Goal: Information Seeking & Learning: Compare options

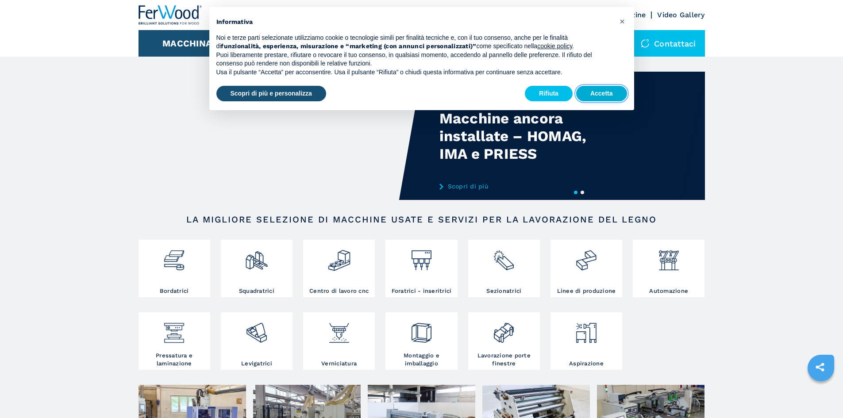
click at [605, 96] on button "Accetta" at bounding box center [601, 94] width 51 height 16
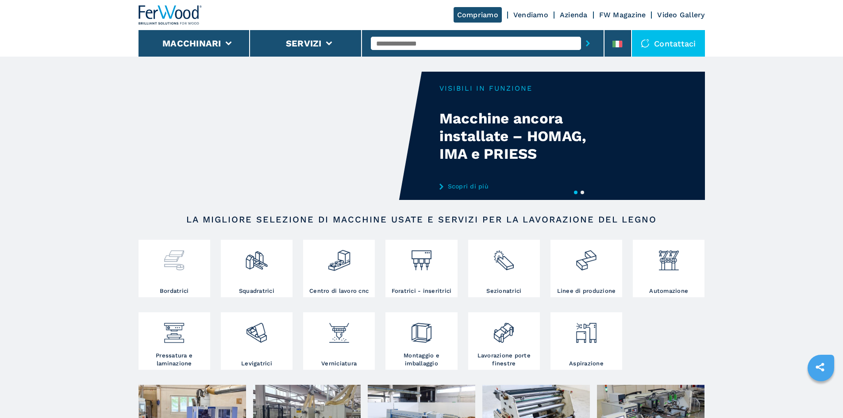
click at [174, 258] on img at bounding box center [173, 257] width 23 height 30
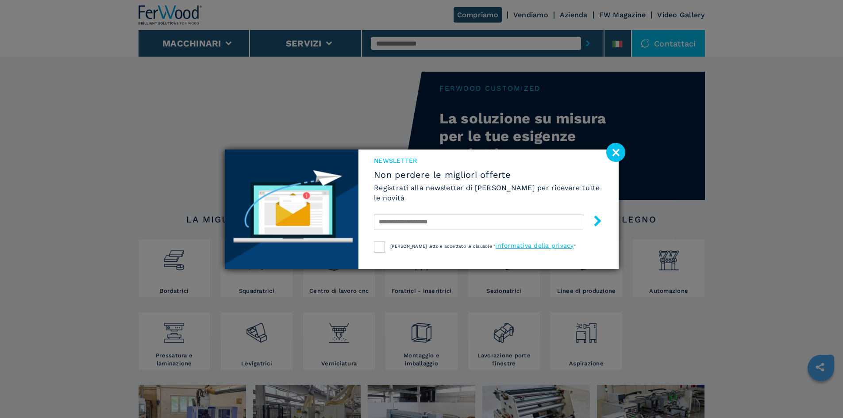
click at [613, 154] on image at bounding box center [615, 152] width 19 height 19
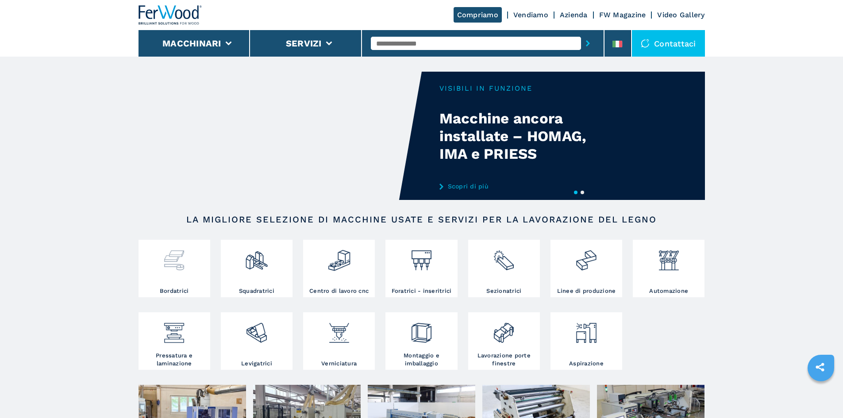
click at [190, 280] on div at bounding box center [174, 264] width 67 height 45
click at [171, 262] on img at bounding box center [173, 257] width 23 height 30
click at [169, 257] on img at bounding box center [173, 257] width 23 height 30
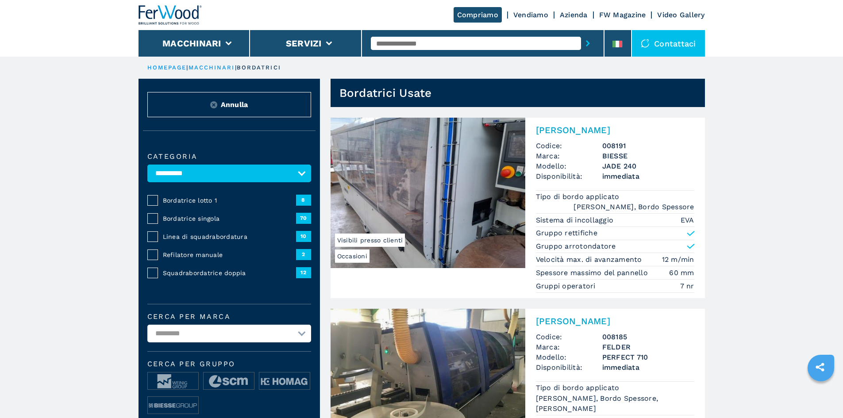
click at [204, 278] on span "Squadrabordatrice doppia" at bounding box center [229, 273] width 133 height 9
click at [158, 278] on div "Squadrabordatrice doppia" at bounding box center [227, 273] width 138 height 9
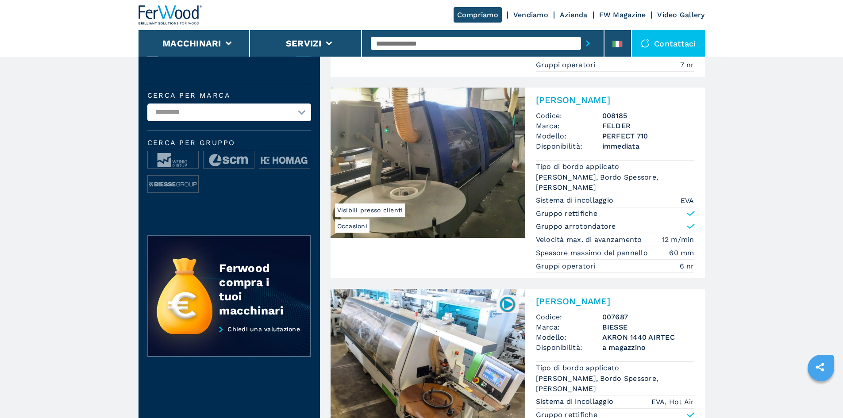
scroll to position [266, 0]
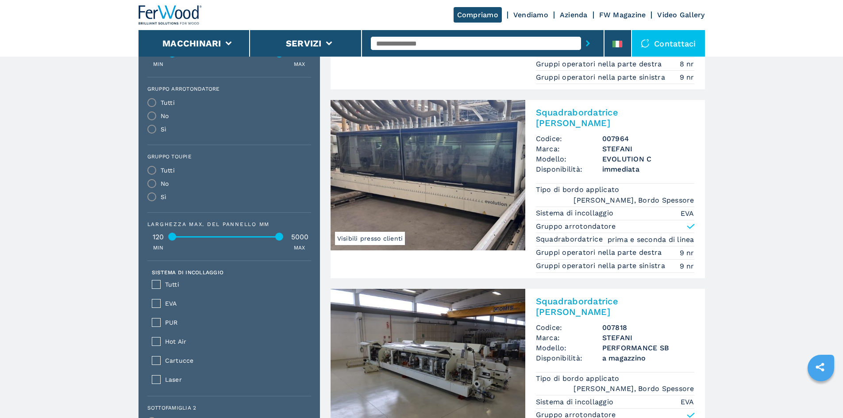
scroll to position [398, 0]
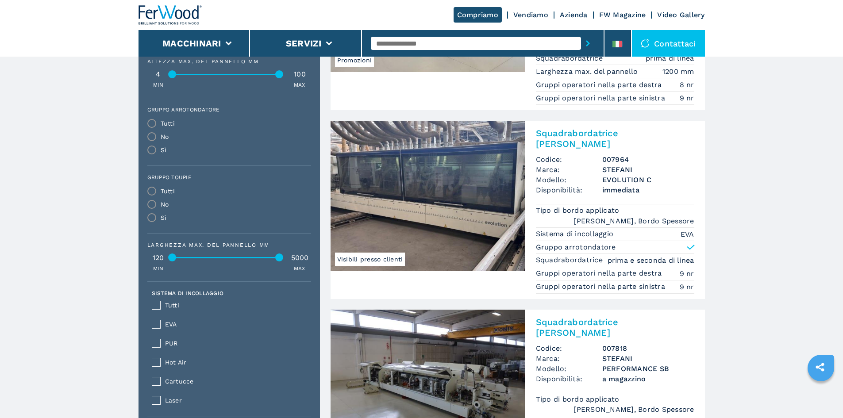
click at [415, 201] on img at bounding box center [428, 196] width 195 height 150
click at [396, 253] on span "Visibili presso clienti" at bounding box center [370, 259] width 70 height 13
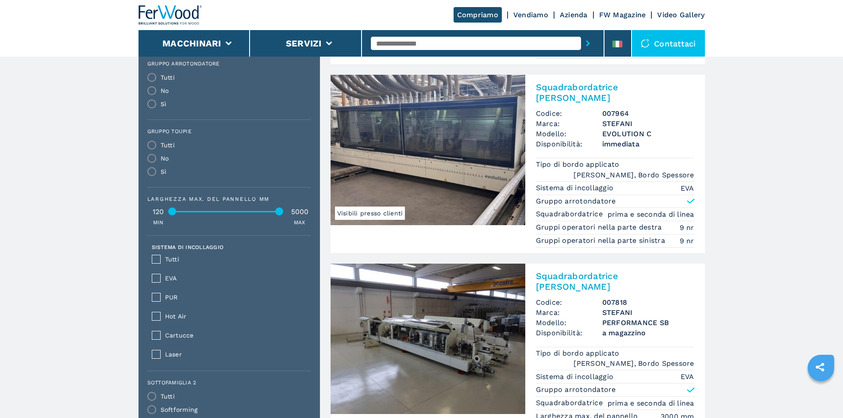
scroll to position [575, 0]
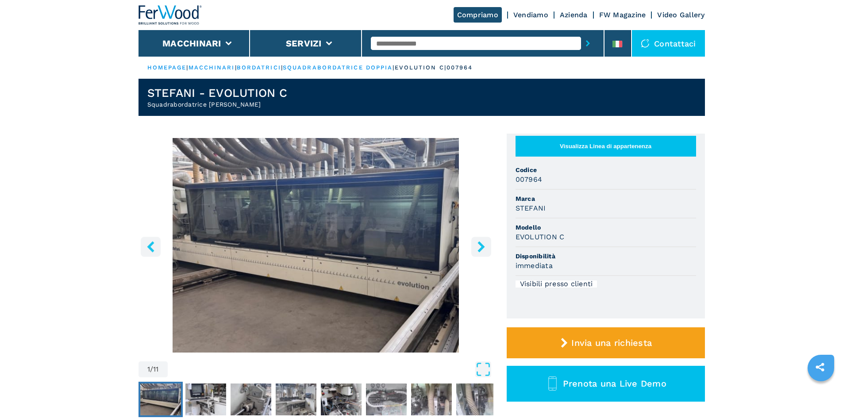
click at [481, 247] on icon "right-button" at bounding box center [481, 246] width 11 height 11
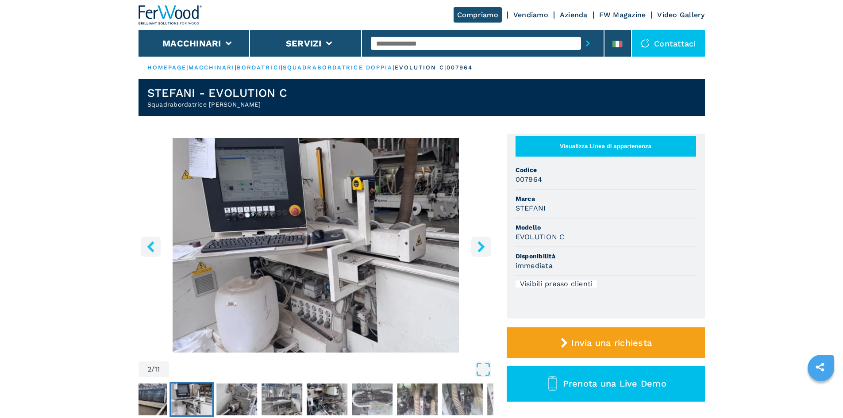
click at [481, 247] on icon "right-button" at bounding box center [481, 246] width 11 height 11
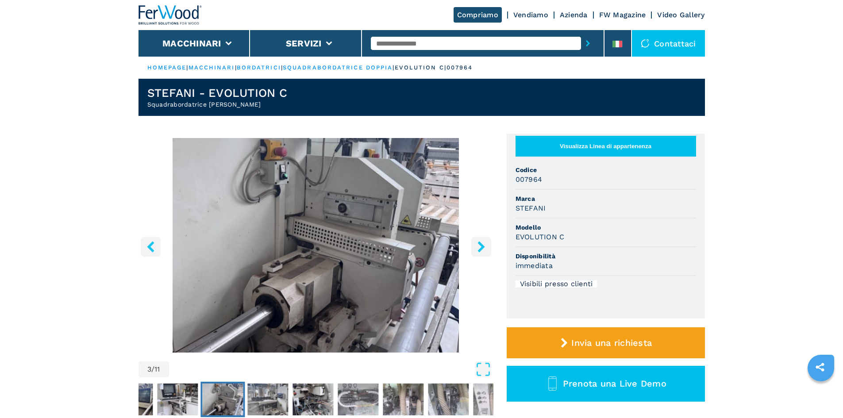
click at [481, 247] on icon "right-button" at bounding box center [481, 246] width 7 height 11
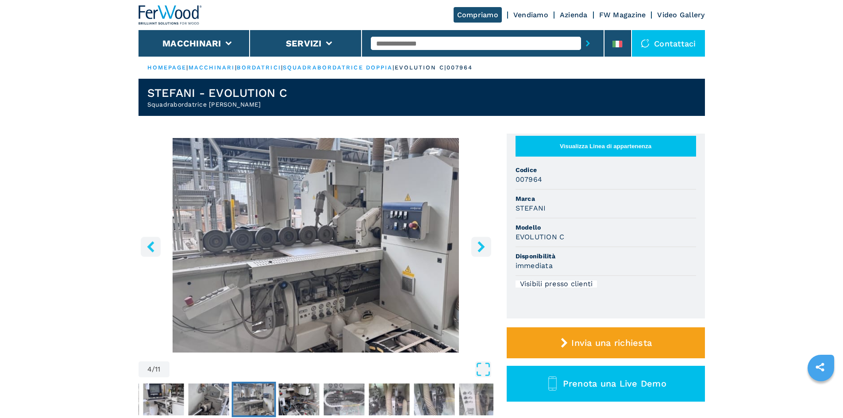
click at [481, 247] on icon "right-button" at bounding box center [481, 246] width 7 height 11
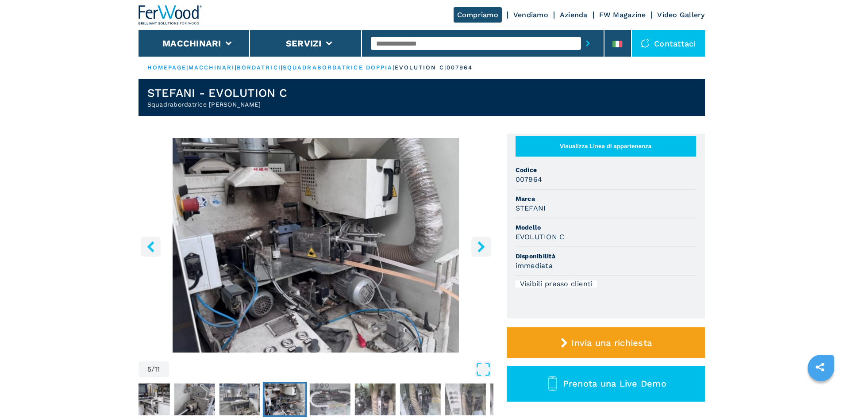
click at [481, 247] on icon "right-button" at bounding box center [481, 246] width 7 height 11
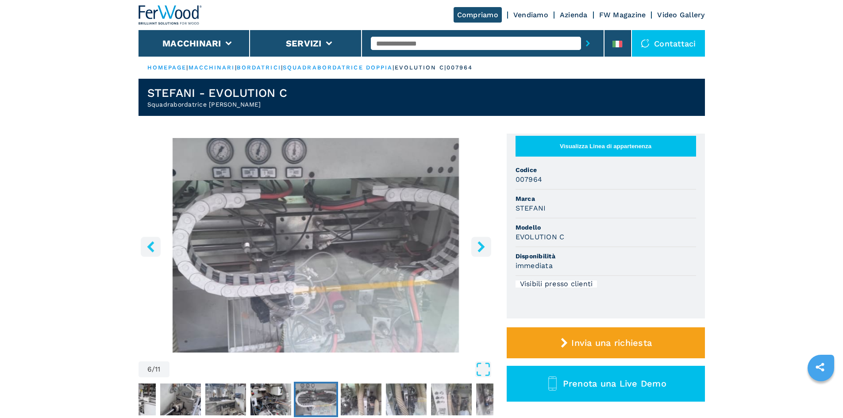
click at [481, 247] on icon "right-button" at bounding box center [481, 246] width 7 height 11
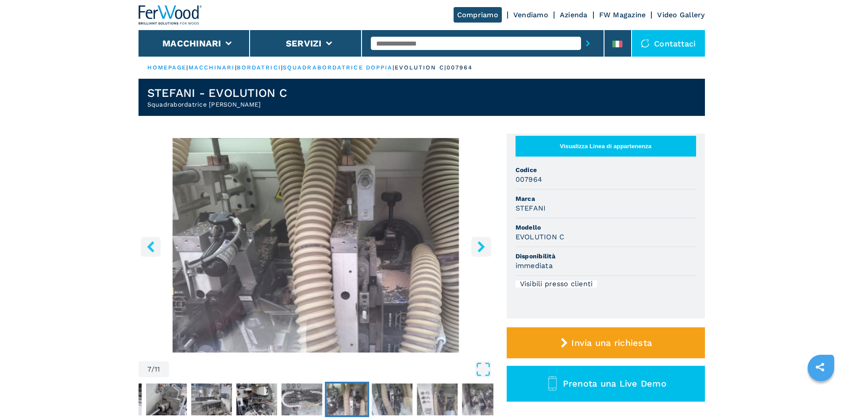
click at [481, 247] on icon "right-button" at bounding box center [481, 246] width 11 height 11
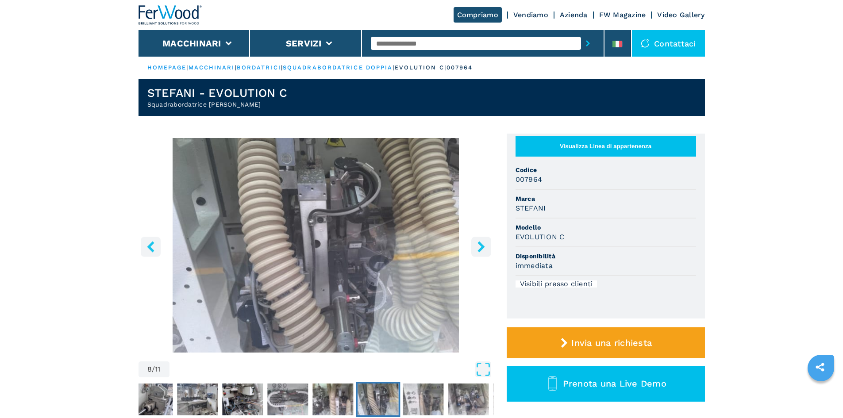
click at [481, 247] on icon "right-button" at bounding box center [481, 246] width 11 height 11
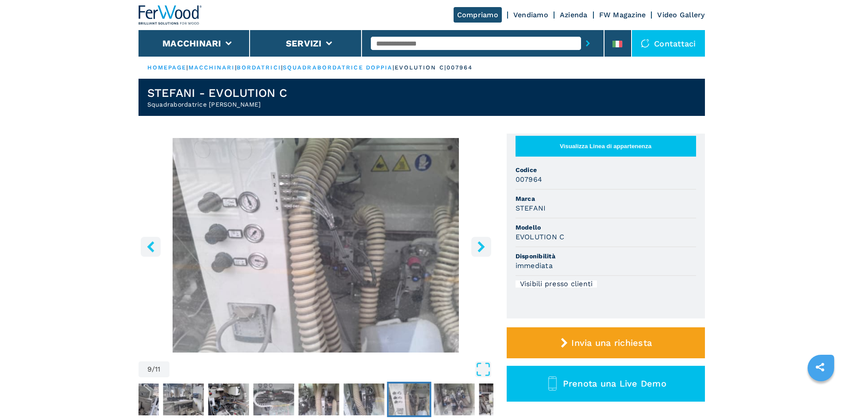
click at [481, 247] on icon "right-button" at bounding box center [481, 246] width 11 height 11
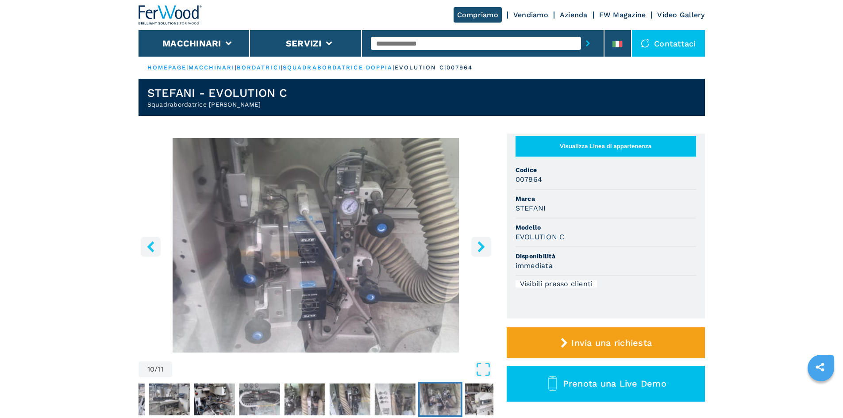
click at [481, 247] on icon "right-button" at bounding box center [481, 246] width 11 height 11
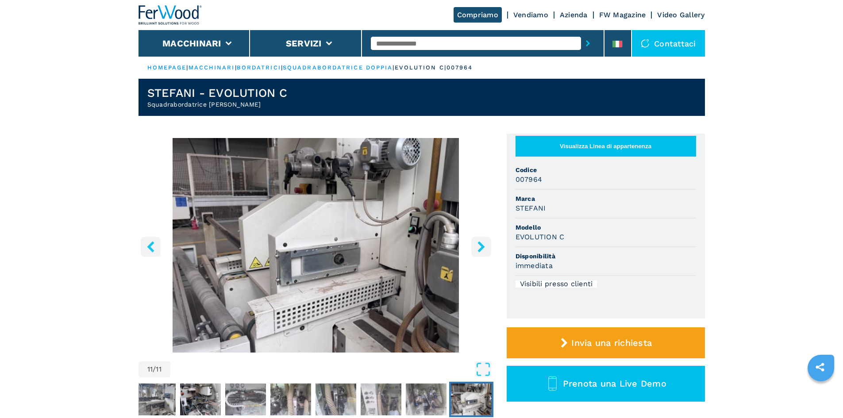
click at [481, 247] on icon "right-button" at bounding box center [481, 246] width 11 height 11
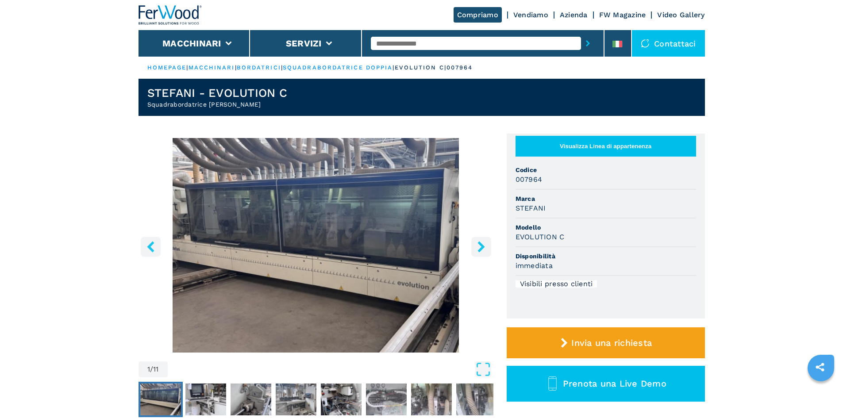
click at [482, 248] on icon "right-button" at bounding box center [481, 246] width 7 height 11
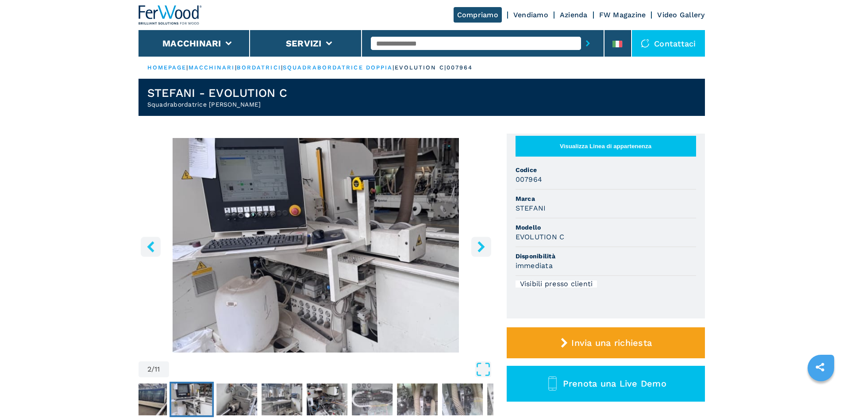
click at [482, 248] on icon "right-button" at bounding box center [481, 246] width 7 height 11
click at [482, 246] on icon "right-button" at bounding box center [481, 246] width 7 height 11
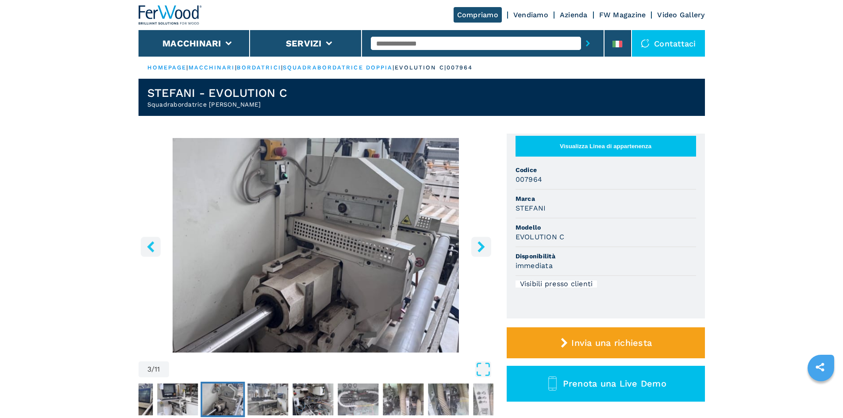
click at [481, 247] on icon "right-button" at bounding box center [481, 246] width 7 height 11
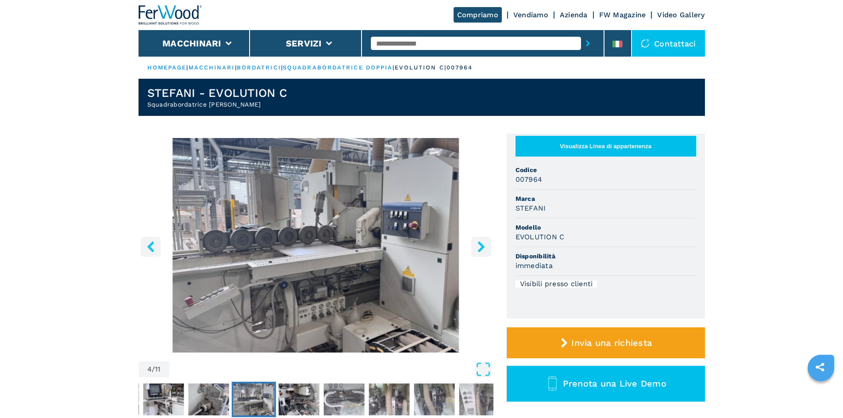
click at [479, 249] on icon "right-button" at bounding box center [481, 246] width 7 height 11
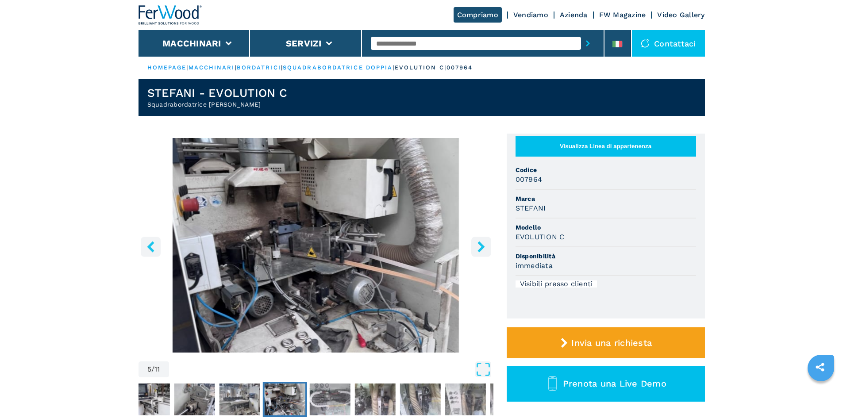
click at [479, 249] on icon "right-button" at bounding box center [481, 246] width 7 height 11
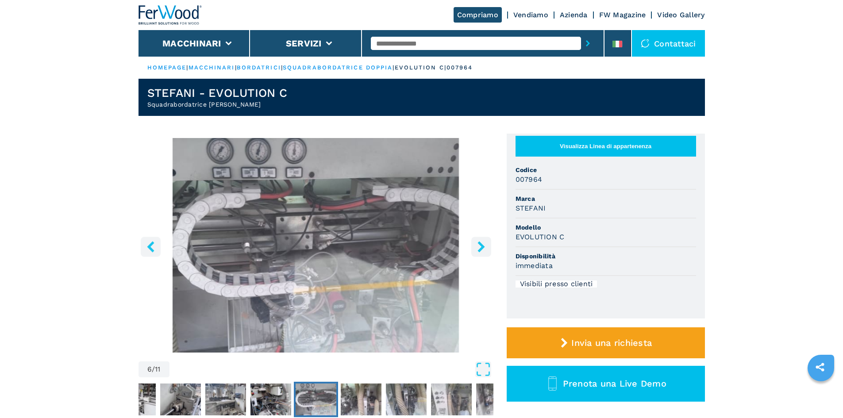
click at [479, 249] on icon "right-button" at bounding box center [481, 246] width 7 height 11
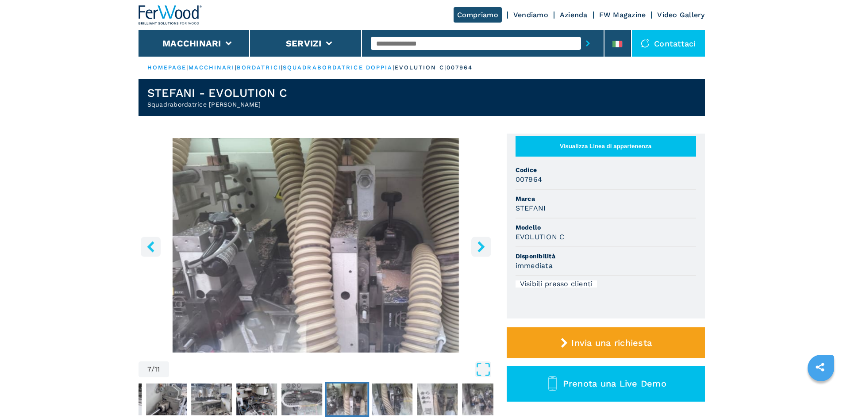
click at [479, 249] on icon "right-button" at bounding box center [481, 246] width 7 height 11
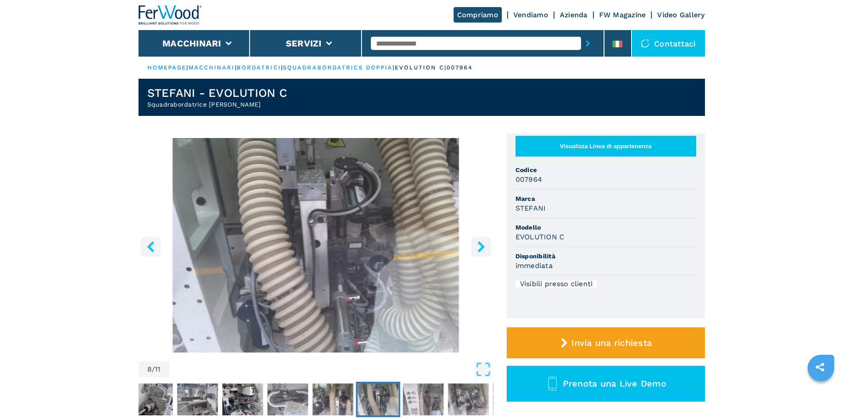
click at [479, 249] on icon "right-button" at bounding box center [481, 246] width 7 height 11
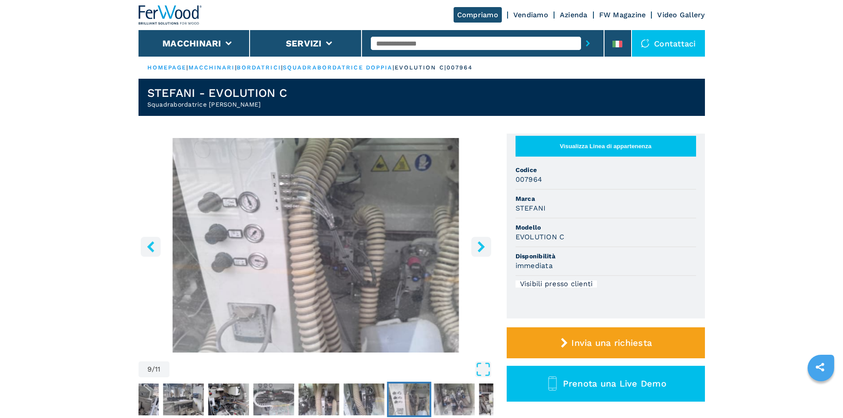
click at [479, 249] on icon "right-button" at bounding box center [481, 246] width 7 height 11
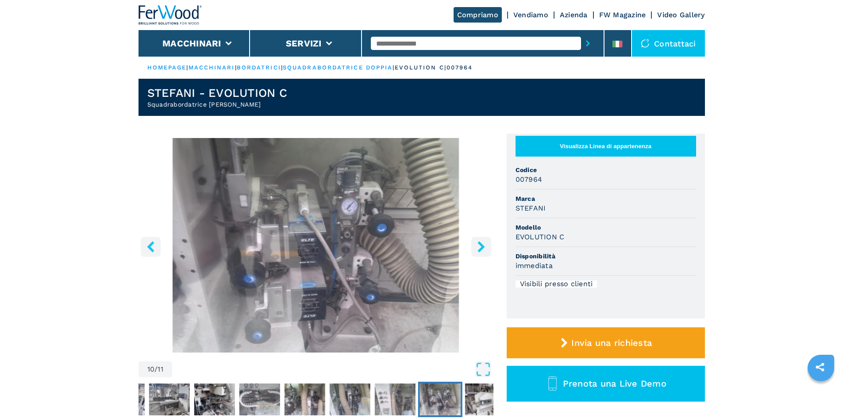
click at [479, 249] on icon "right-button" at bounding box center [481, 246] width 11 height 11
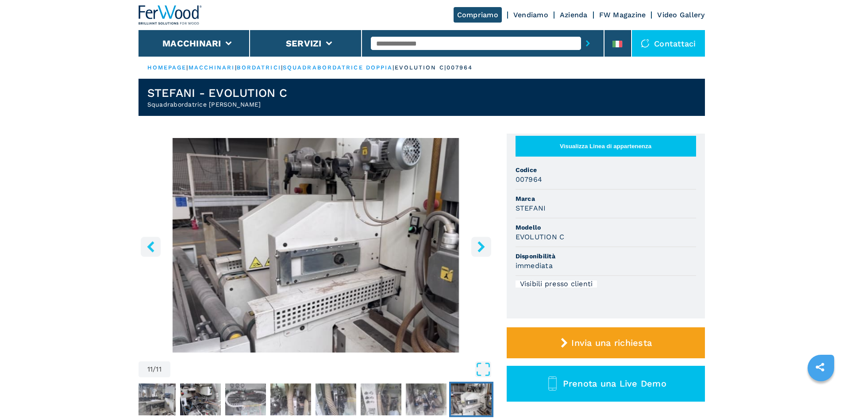
click at [479, 250] on icon "right-button" at bounding box center [481, 246] width 7 height 11
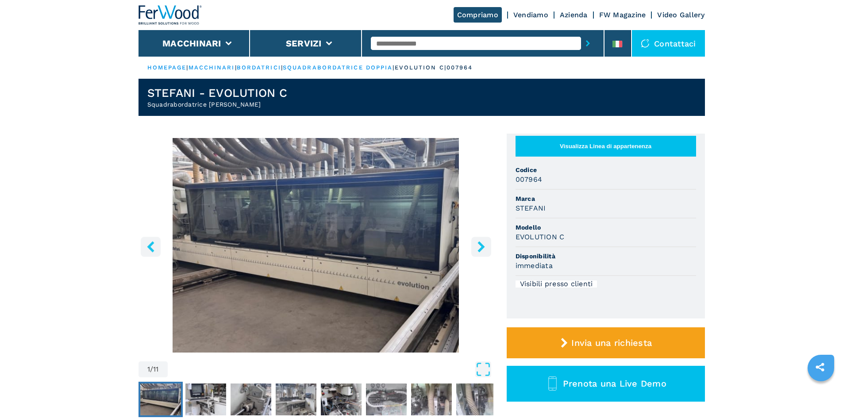
click at [479, 250] on icon "right-button" at bounding box center [481, 246] width 7 height 11
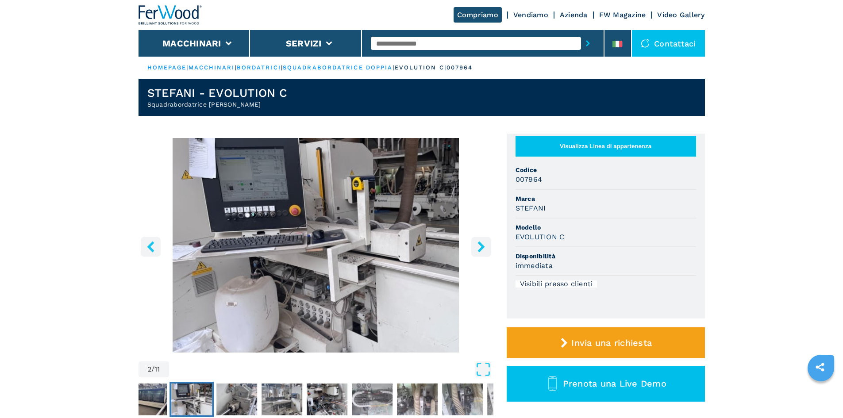
click at [479, 250] on icon "right-button" at bounding box center [481, 246] width 7 height 11
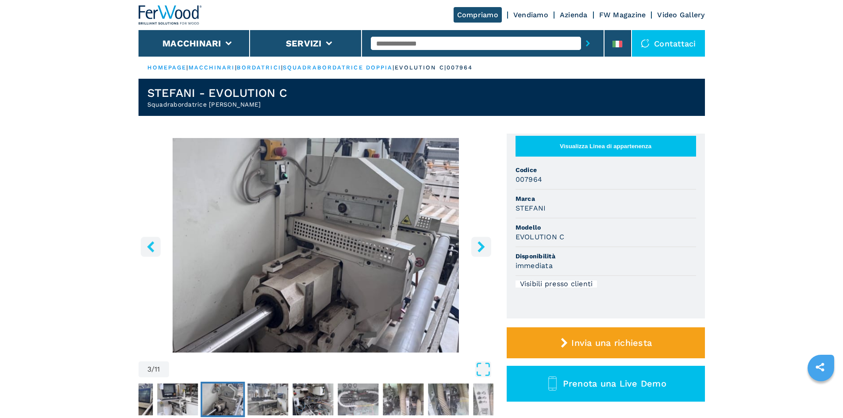
click at [477, 244] on icon "right-button" at bounding box center [481, 246] width 11 height 11
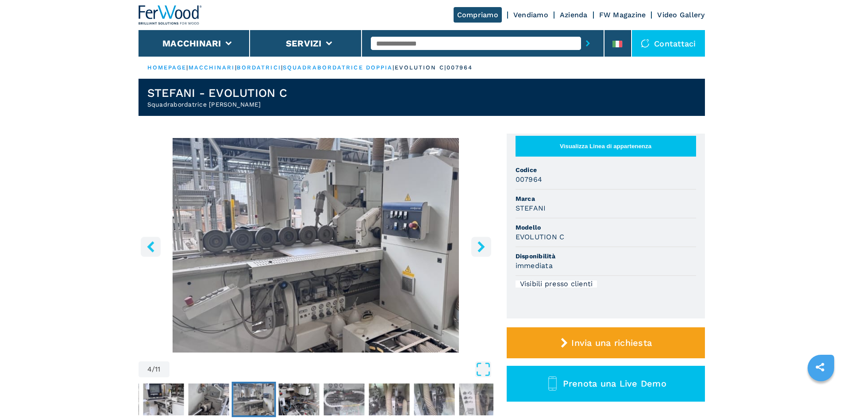
click at [477, 244] on icon "right-button" at bounding box center [481, 246] width 11 height 11
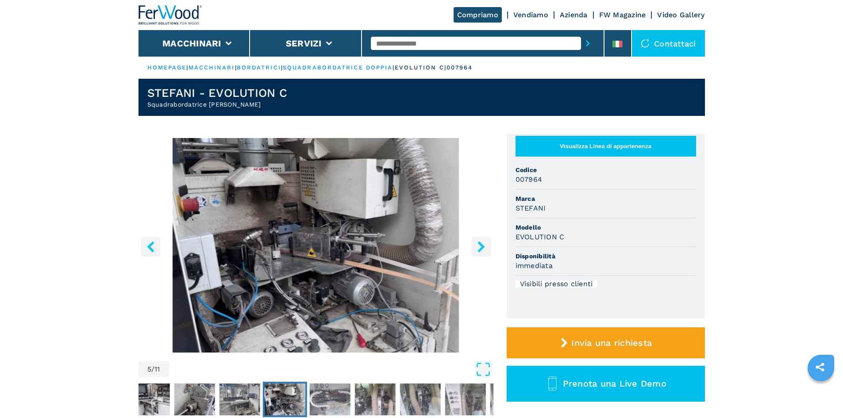
click at [477, 244] on icon "right-button" at bounding box center [481, 246] width 11 height 11
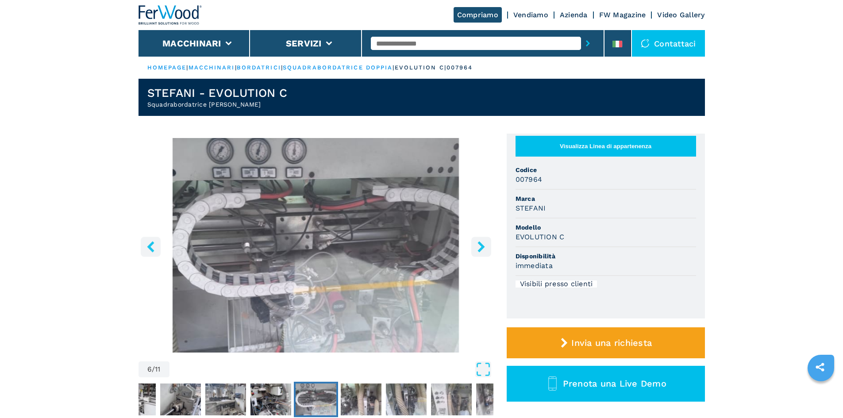
click at [475, 242] on button "right-button" at bounding box center [481, 247] width 20 height 20
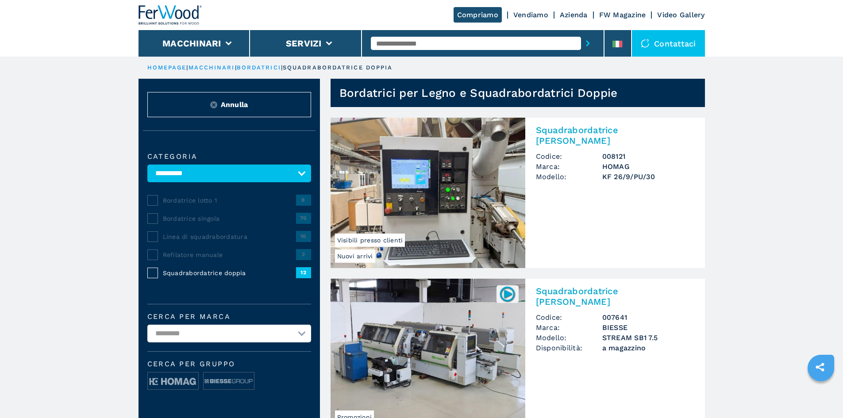
click at [228, 278] on span "Squadrabordatrice doppia" at bounding box center [229, 273] width 133 height 9
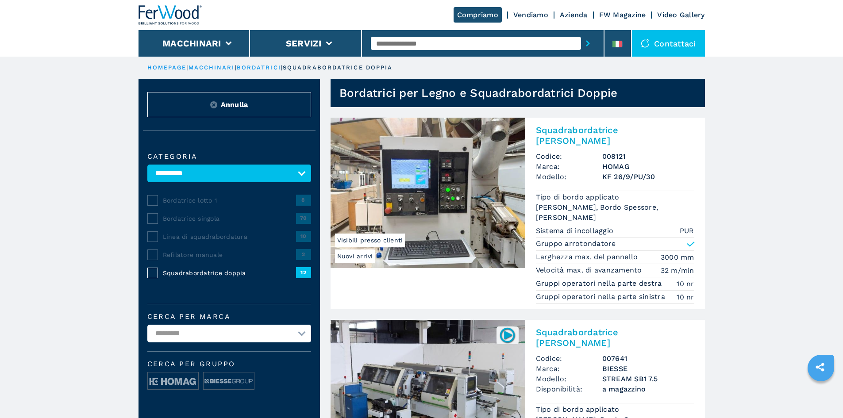
click at [552, 130] on h2 "Squadrabordatrice [PERSON_NAME]" at bounding box center [615, 135] width 158 height 21
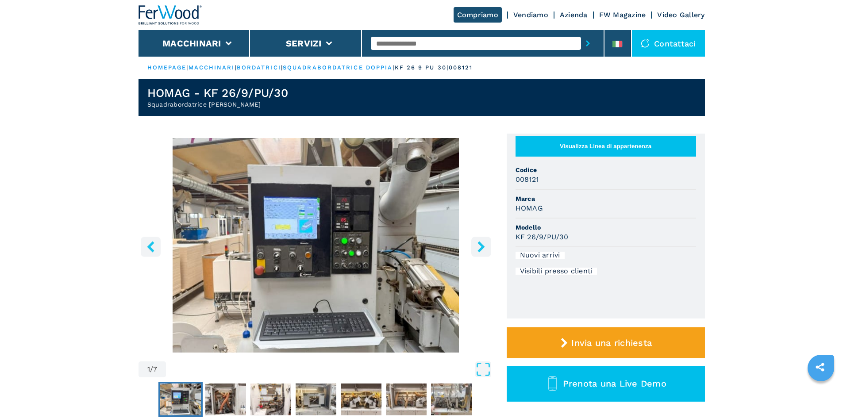
click at [478, 247] on icon "right-button" at bounding box center [481, 246] width 11 height 11
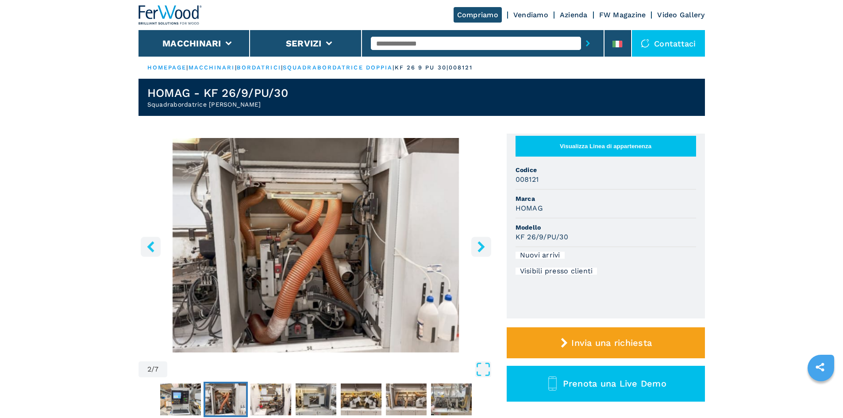
click at [479, 247] on icon "right-button" at bounding box center [481, 246] width 11 height 11
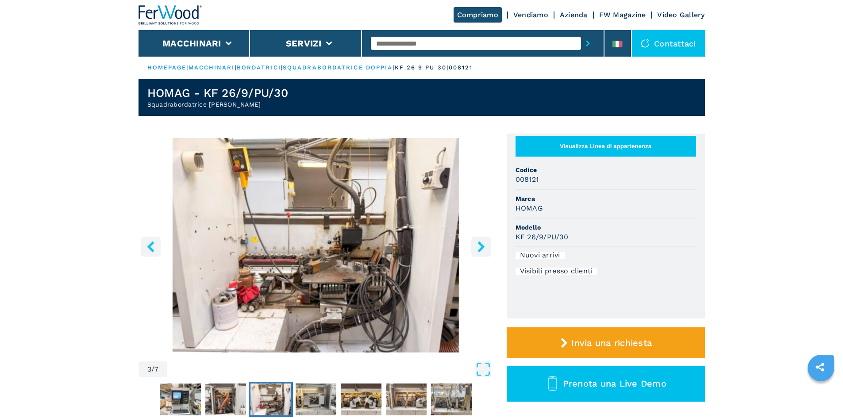
click at [479, 247] on icon "right-button" at bounding box center [481, 246] width 11 height 11
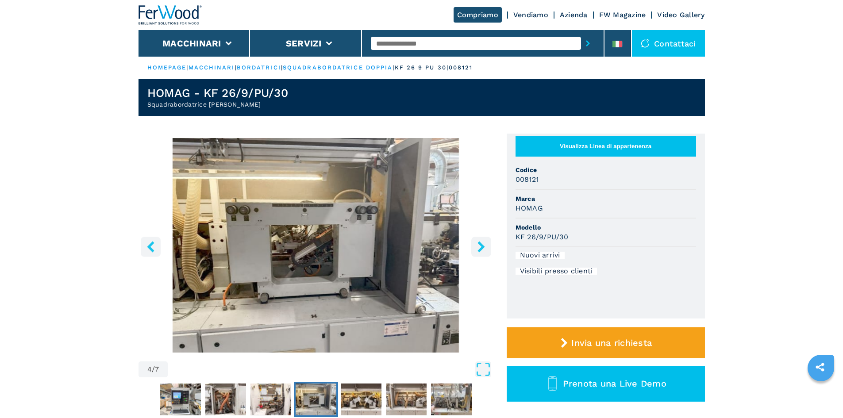
click at [479, 247] on icon "right-button" at bounding box center [481, 246] width 11 height 11
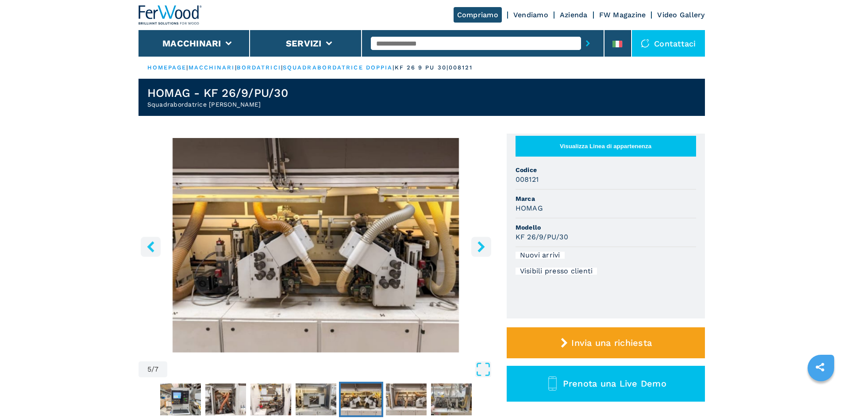
click at [479, 247] on icon "right-button" at bounding box center [481, 246] width 11 height 11
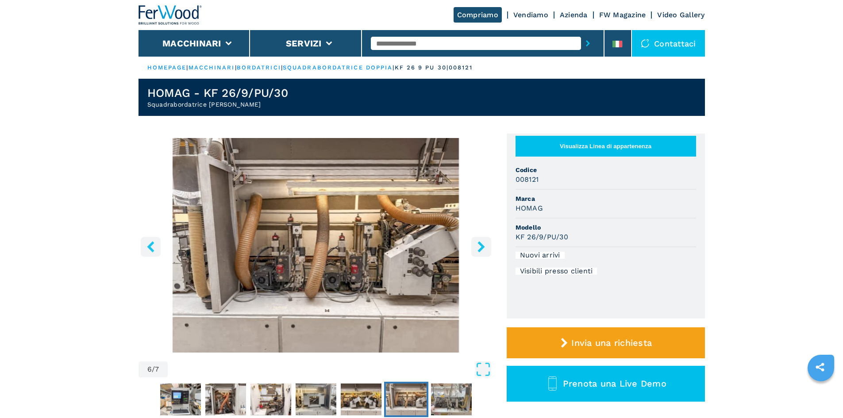
click at [479, 247] on icon "right-button" at bounding box center [481, 246] width 11 height 11
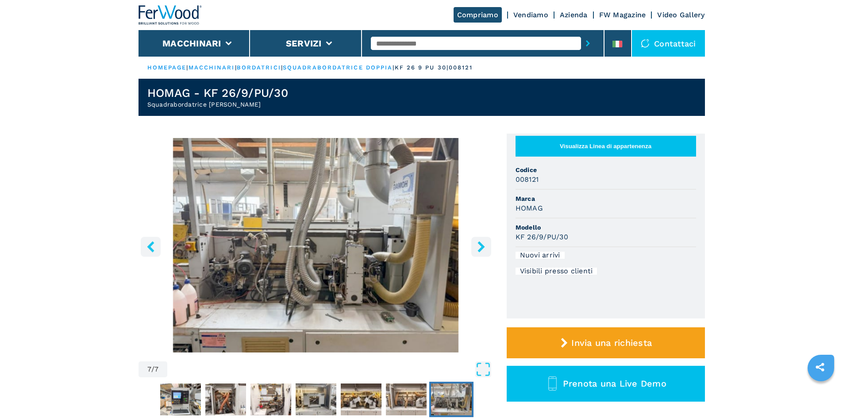
click at [479, 247] on icon "right-button" at bounding box center [481, 246] width 11 height 11
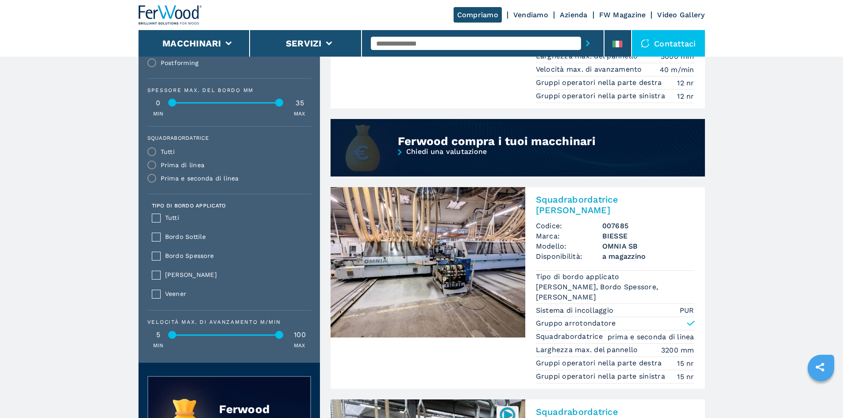
scroll to position [810, 0]
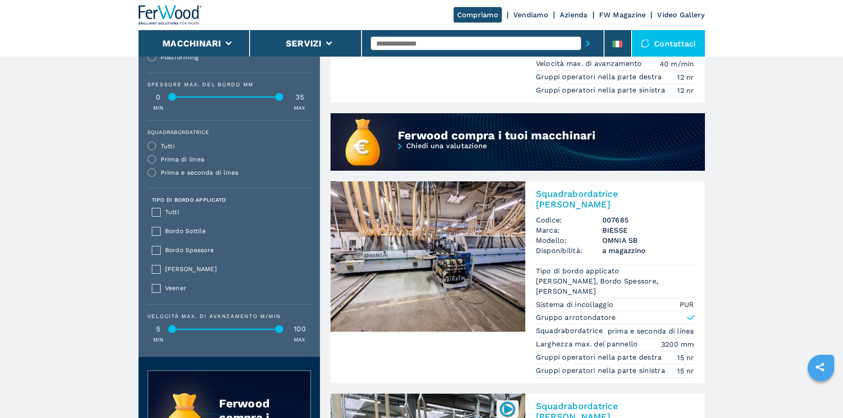
click at [394, 220] on img at bounding box center [428, 256] width 195 height 150
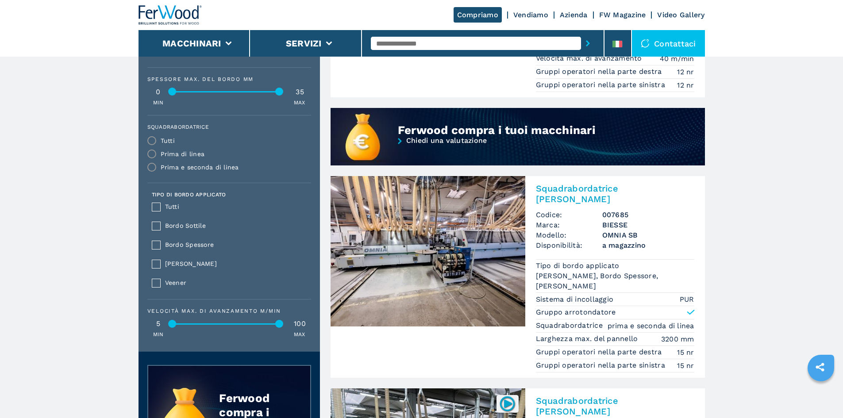
scroll to position [752, 0]
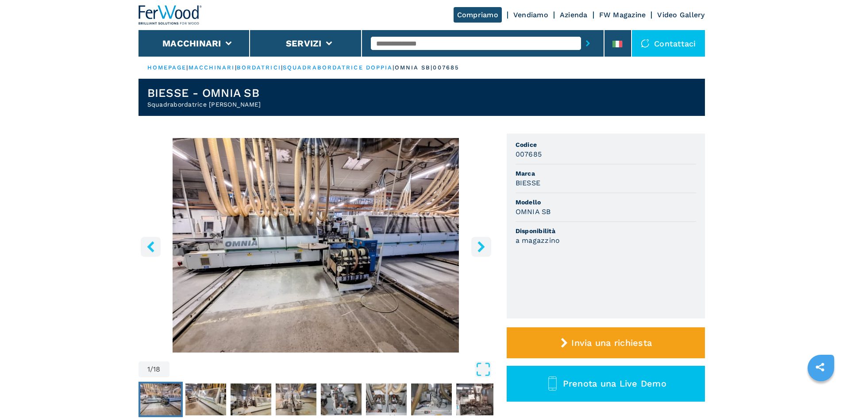
click at [476, 243] on icon "right-button" at bounding box center [481, 246] width 11 height 11
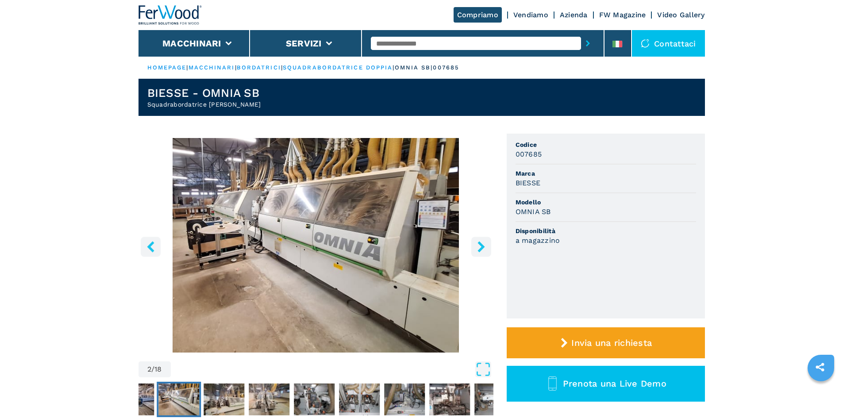
click at [478, 245] on icon "right-button" at bounding box center [481, 246] width 11 height 11
click at [483, 247] on icon "right-button" at bounding box center [481, 246] width 7 height 11
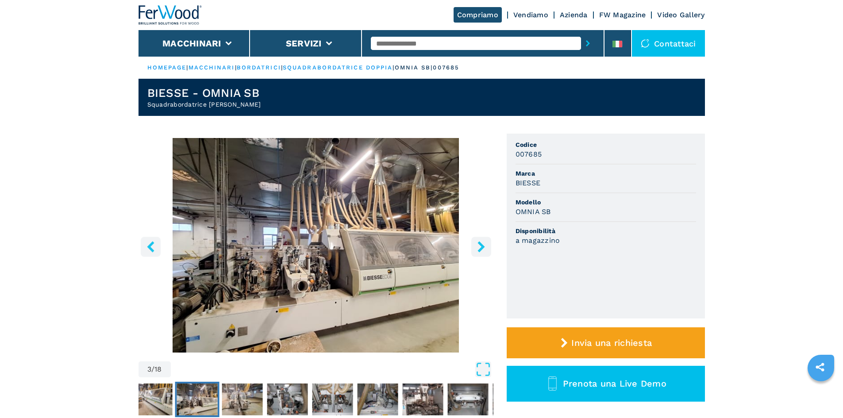
click at [483, 247] on icon "right-button" at bounding box center [481, 246] width 7 height 11
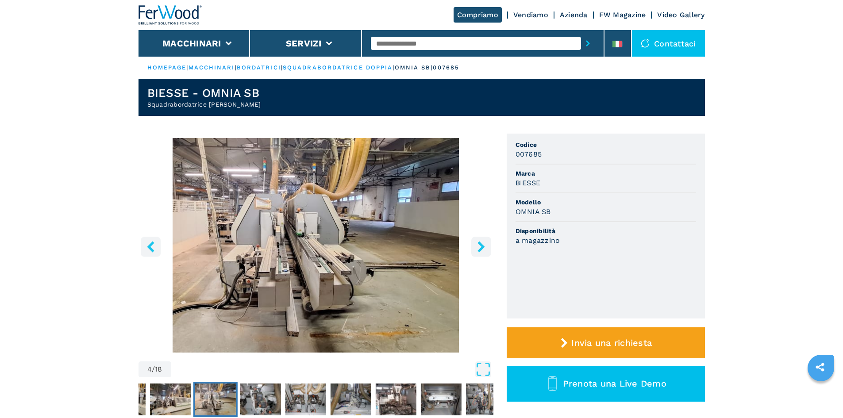
click at [483, 247] on icon "right-button" at bounding box center [481, 246] width 7 height 11
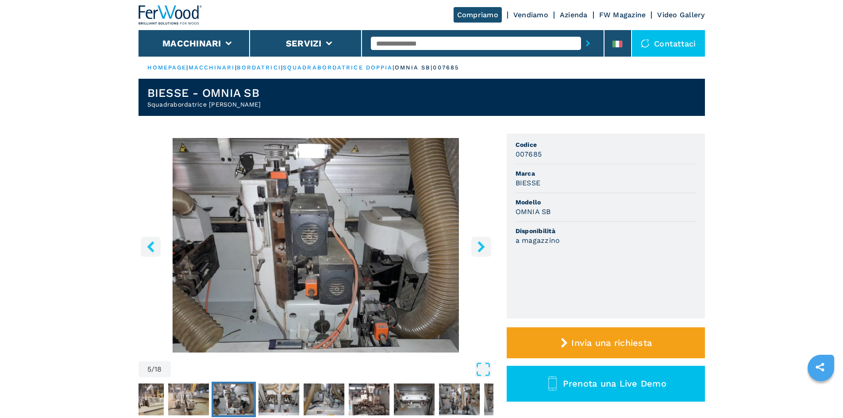
click at [483, 247] on icon "right-button" at bounding box center [481, 246] width 7 height 11
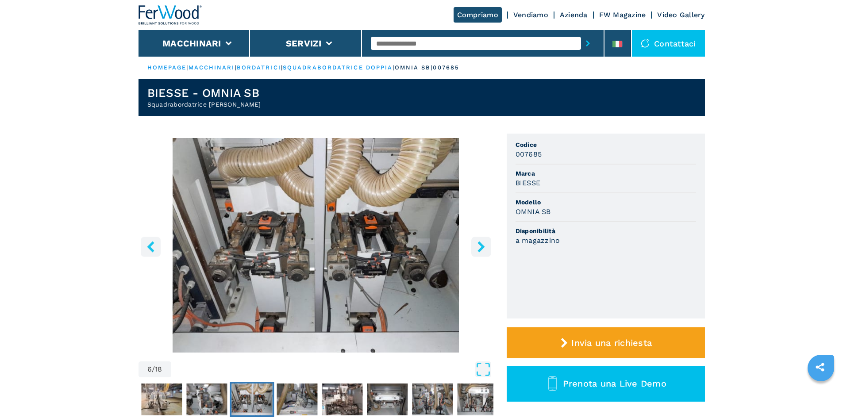
click at [483, 247] on icon "right-button" at bounding box center [481, 246] width 7 height 11
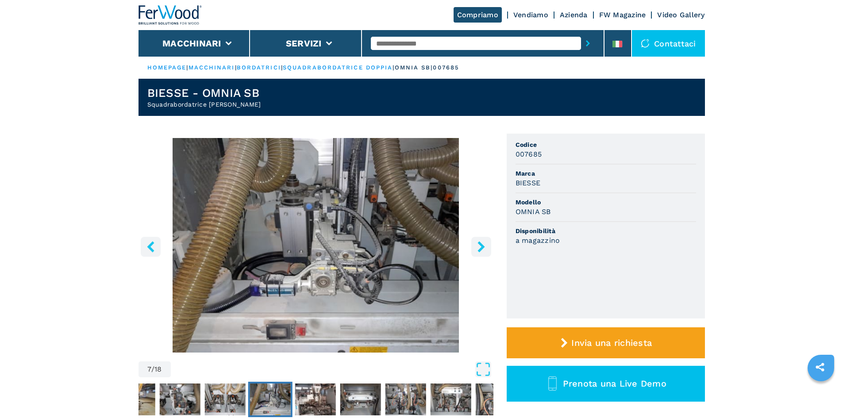
click at [483, 247] on icon "right-button" at bounding box center [481, 246] width 7 height 11
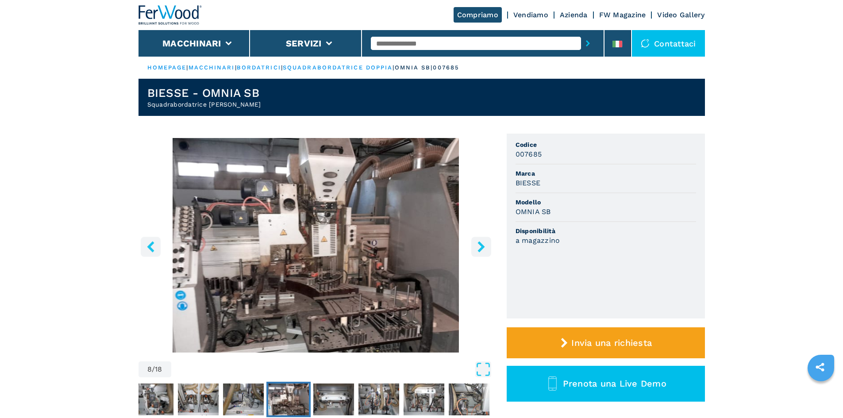
click at [483, 247] on icon "right-button" at bounding box center [481, 246] width 7 height 11
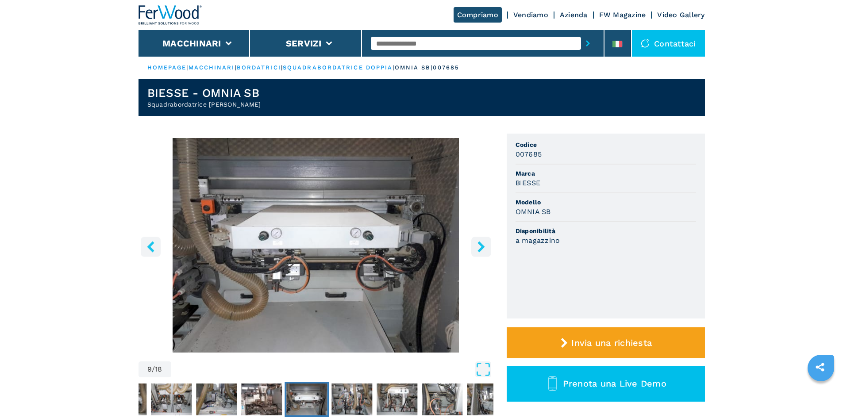
click at [483, 247] on icon "right-button" at bounding box center [481, 246] width 7 height 11
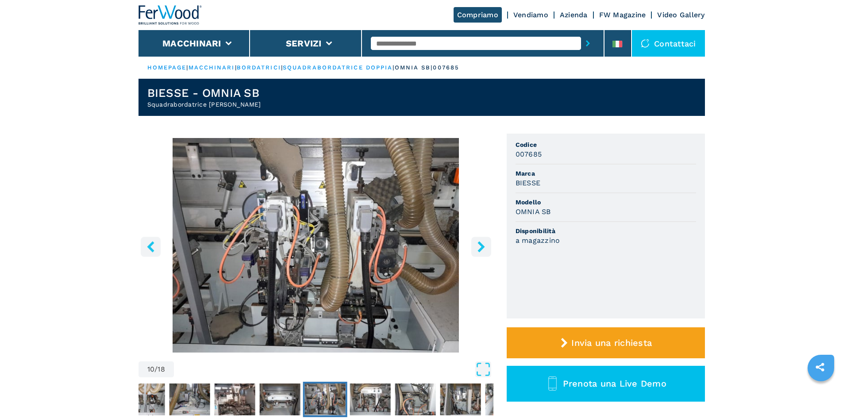
click at [483, 247] on icon "right-button" at bounding box center [481, 246] width 7 height 11
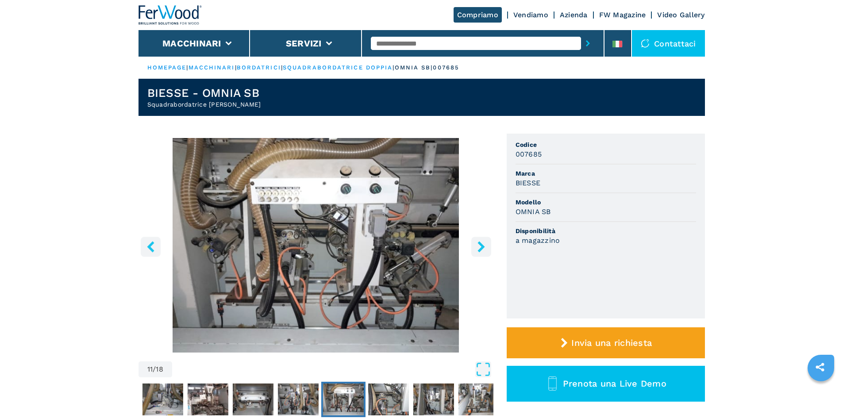
click at [483, 247] on icon "right-button" at bounding box center [481, 246] width 7 height 11
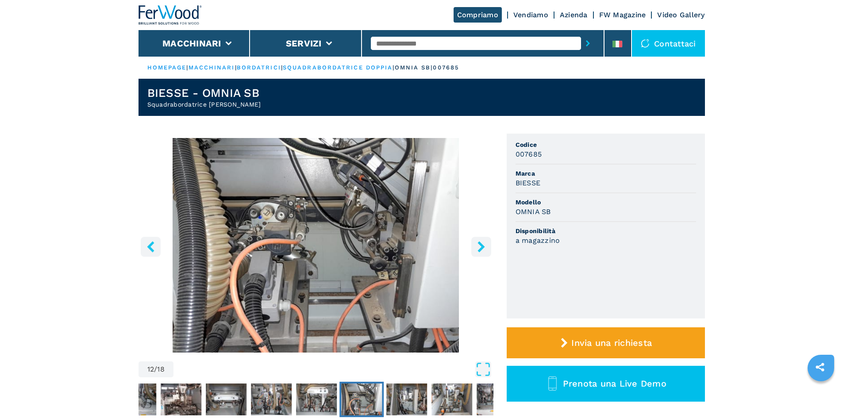
click at [483, 247] on icon "right-button" at bounding box center [481, 246] width 7 height 11
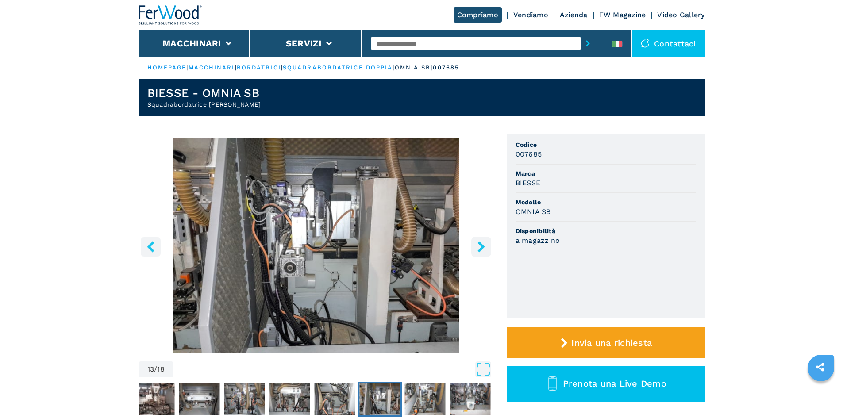
click at [483, 247] on icon "right-button" at bounding box center [481, 246] width 7 height 11
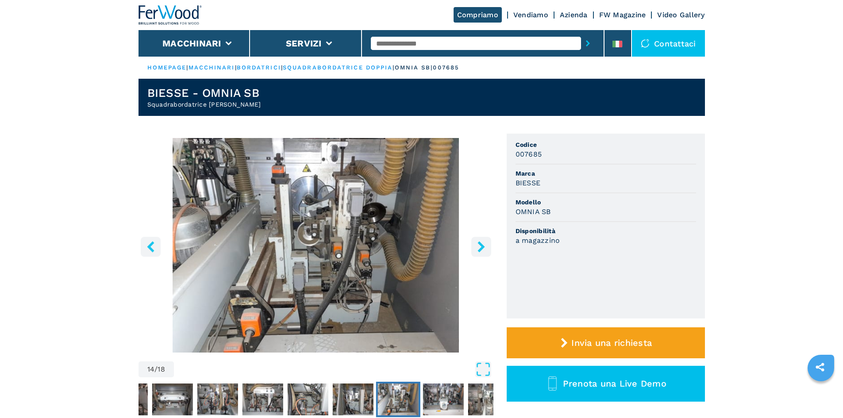
click at [482, 247] on icon "right-button" at bounding box center [481, 246] width 7 height 11
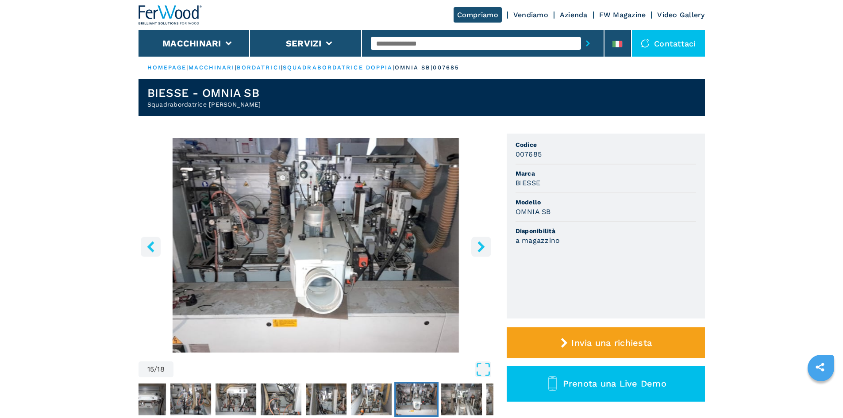
click at [482, 247] on icon "right-button" at bounding box center [481, 246] width 7 height 11
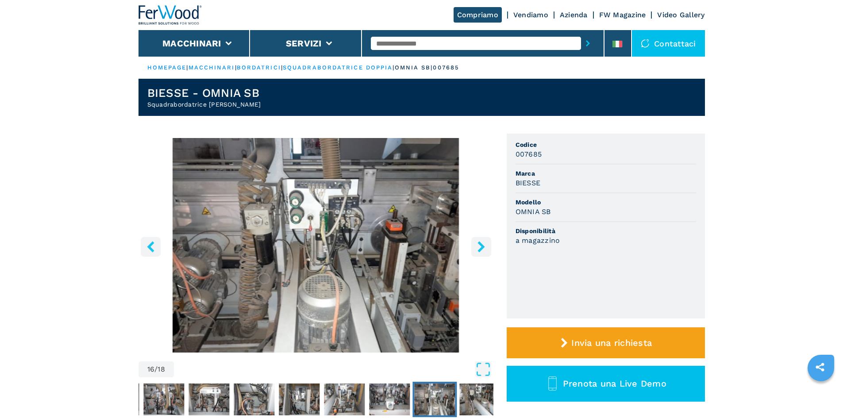
click at [482, 247] on icon "right-button" at bounding box center [481, 246] width 7 height 11
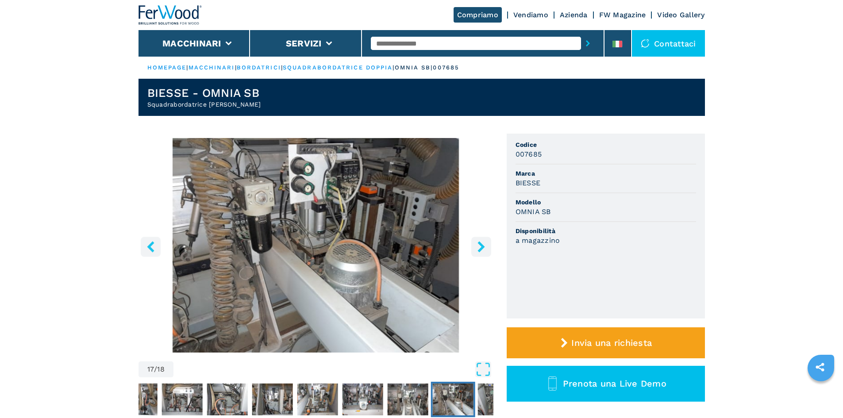
click at [482, 247] on icon "right-button" at bounding box center [481, 246] width 7 height 11
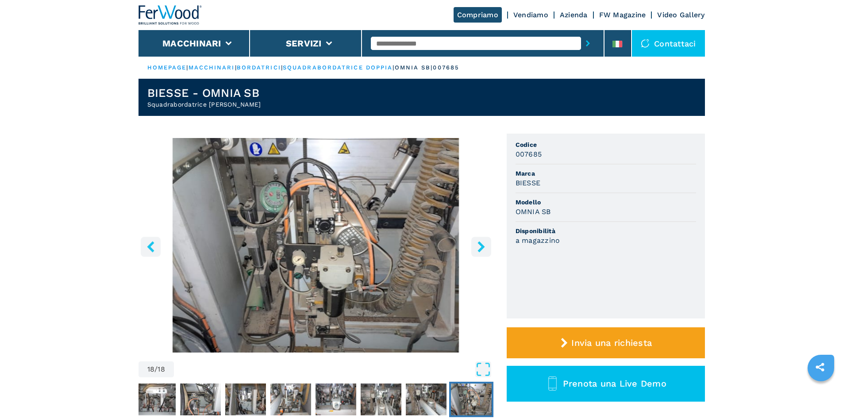
click at [482, 247] on icon "right-button" at bounding box center [481, 246] width 7 height 11
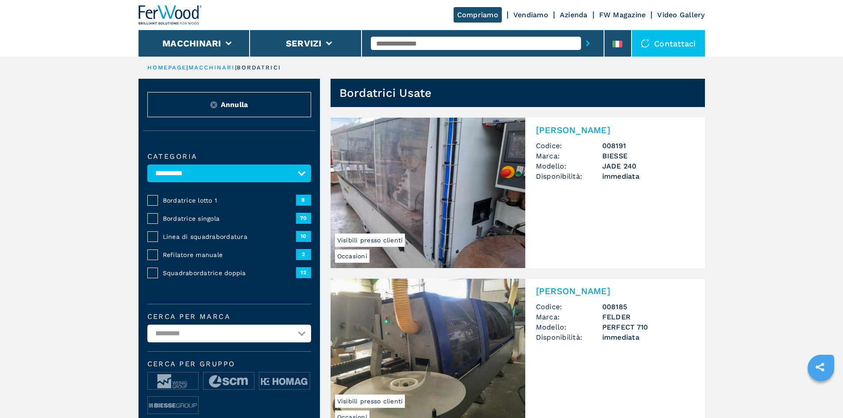
click at [193, 278] on span "Squadrabordatrice doppia" at bounding box center [229, 273] width 133 height 9
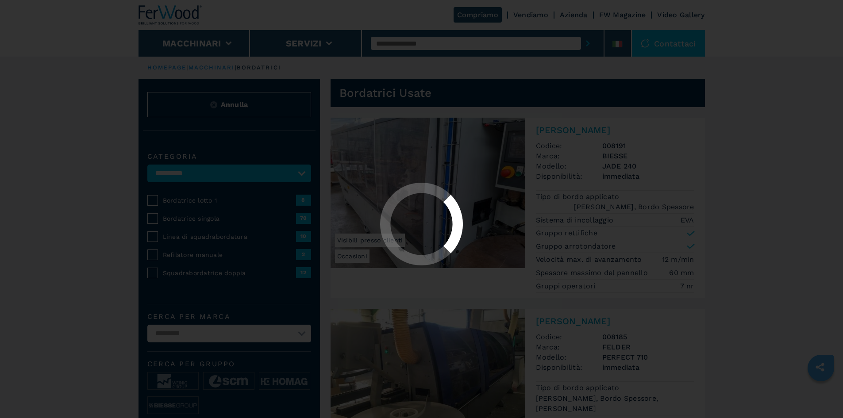
select select "**********"
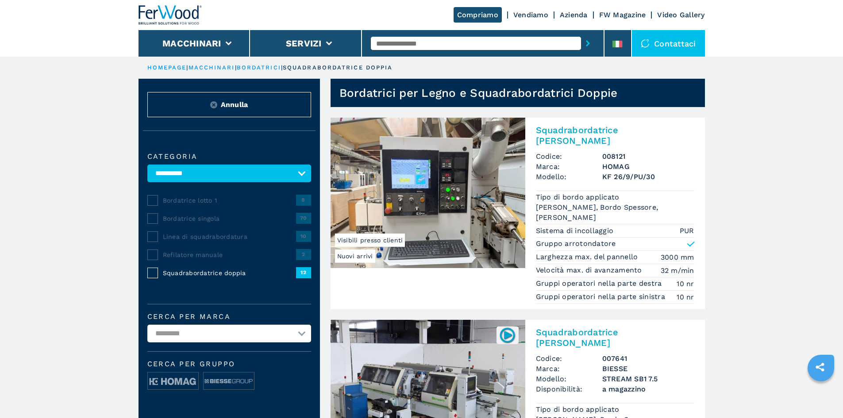
click at [387, 222] on img at bounding box center [428, 193] width 195 height 150
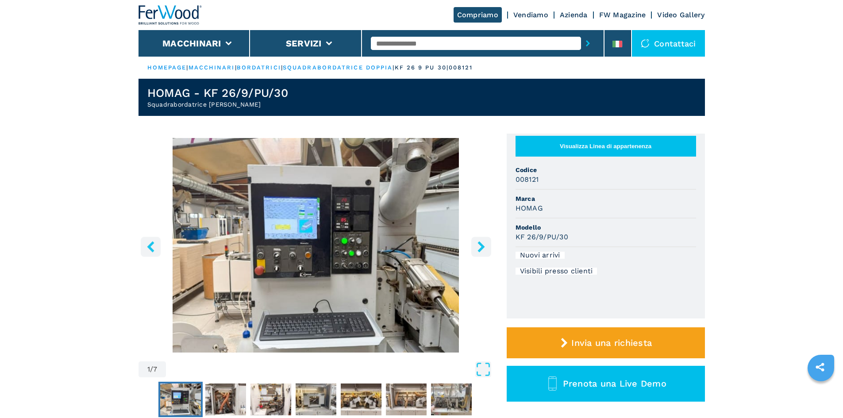
click at [481, 248] on icon "right-button" at bounding box center [481, 246] width 7 height 11
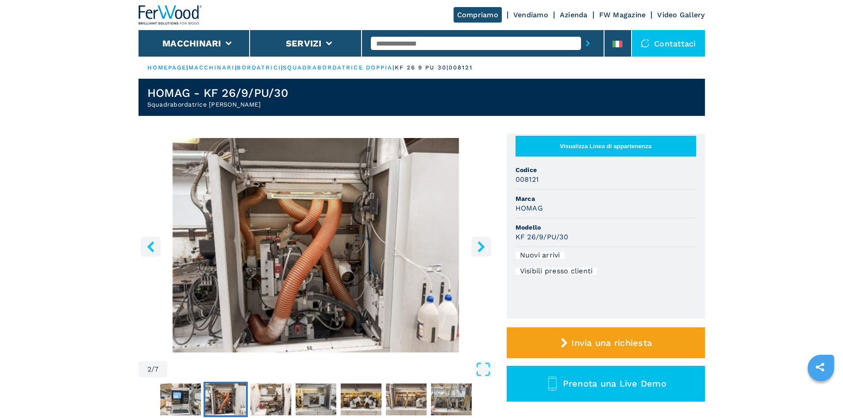
click at [481, 248] on icon "right-button" at bounding box center [481, 246] width 7 height 11
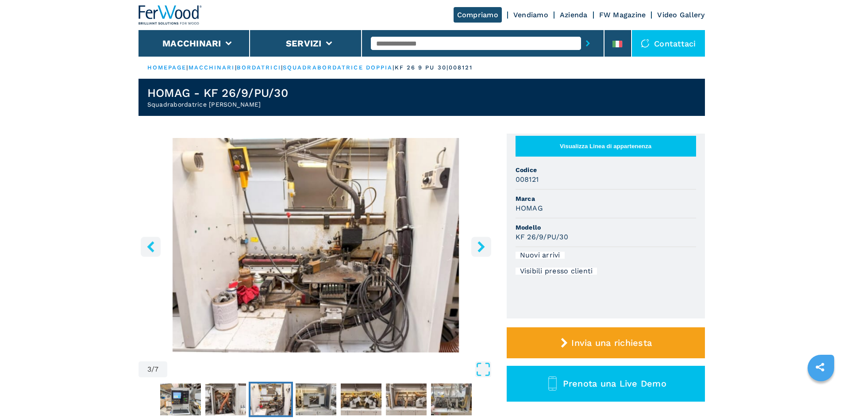
click at [481, 248] on icon "right-button" at bounding box center [481, 246] width 7 height 11
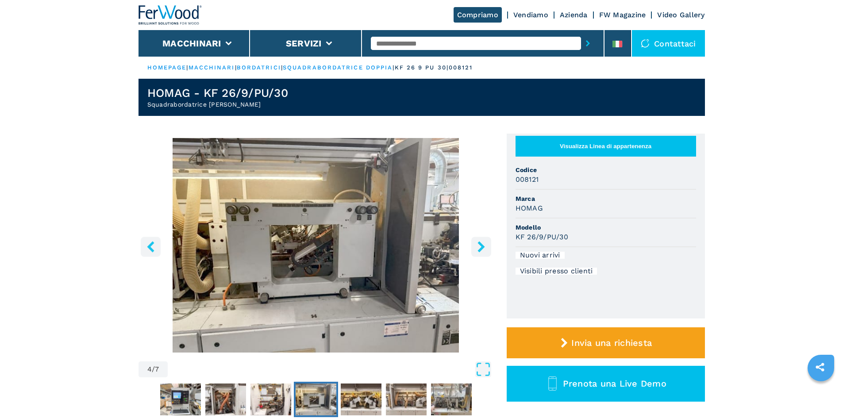
click at [481, 248] on icon "right-button" at bounding box center [481, 246] width 7 height 11
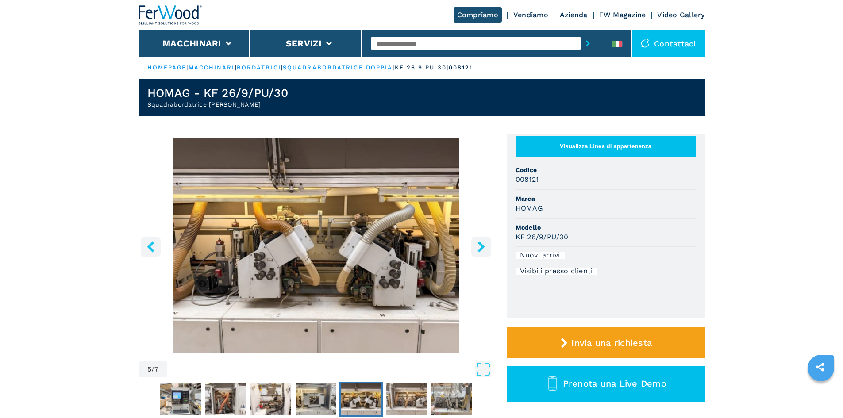
click at [481, 248] on icon "right-button" at bounding box center [481, 246] width 7 height 11
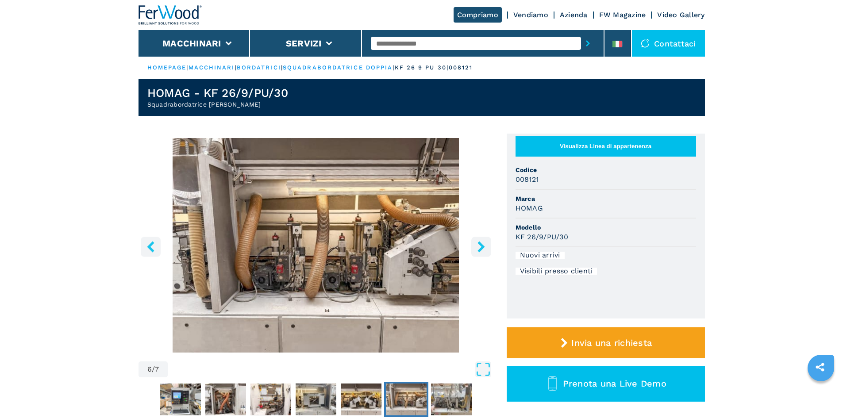
click at [481, 248] on icon "right-button" at bounding box center [481, 246] width 7 height 11
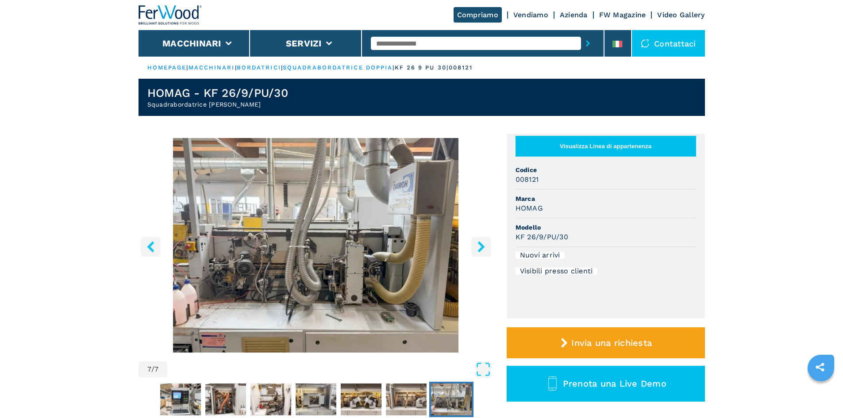
click at [481, 248] on icon "right-button" at bounding box center [481, 246] width 7 height 11
